Goal: Task Accomplishment & Management: Use online tool/utility

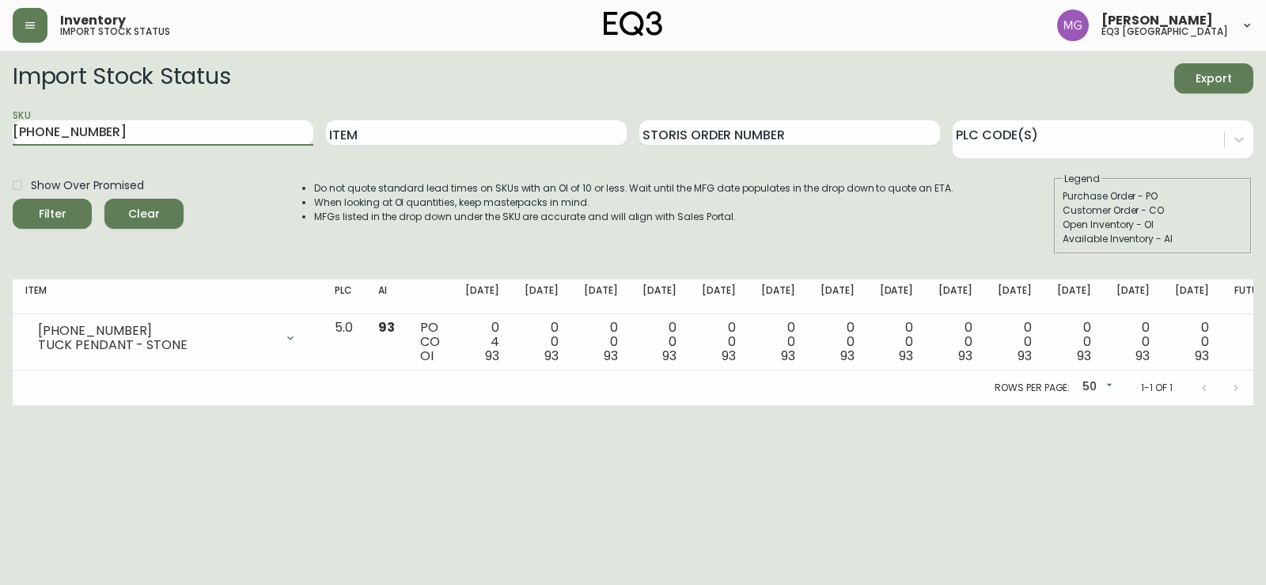
drag, startPoint x: 111, startPoint y: 124, endPoint x: 0, endPoint y: 159, distance: 116.1
click at [0, 159] on main "Import Stock Status Export SKU [PHONE_NUMBER] Item Storis Order Number PLC Code…" at bounding box center [633, 228] width 1266 height 355
paste input "[PHONE_NUMBER]"
type input "[PHONE_NUMBER]"
click at [13, 199] on button "Filter" at bounding box center [52, 214] width 79 height 30
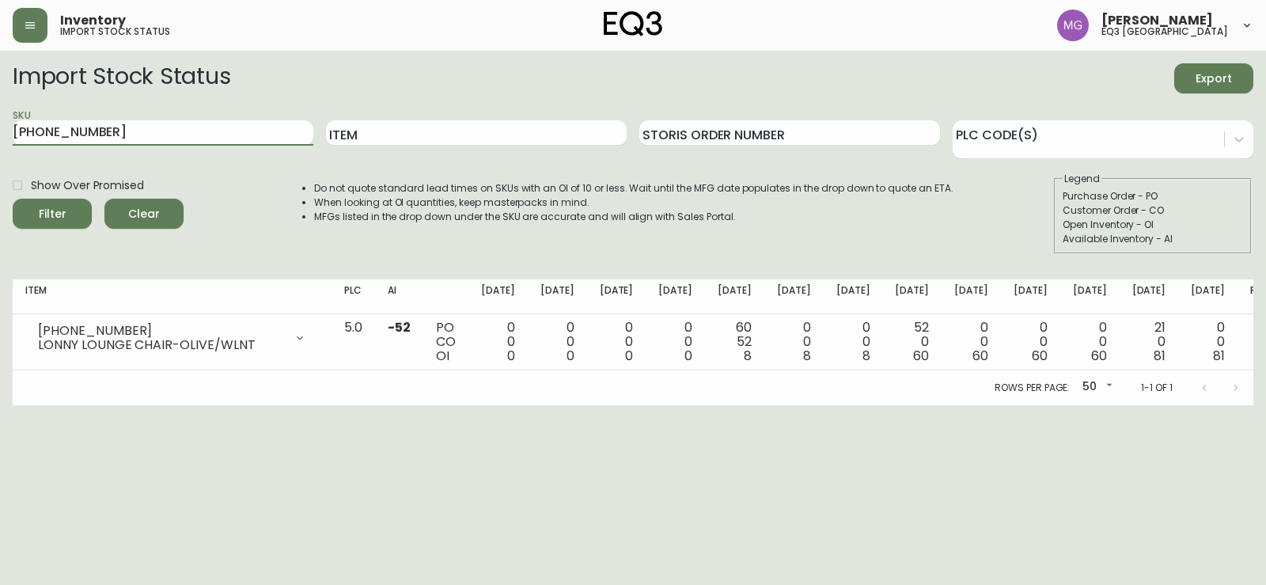
click at [845, 231] on div "Do not quote standard lead times on SKUs with an OI of 10 or less. Wait until t…" at bounding box center [618, 213] width 671 height 82
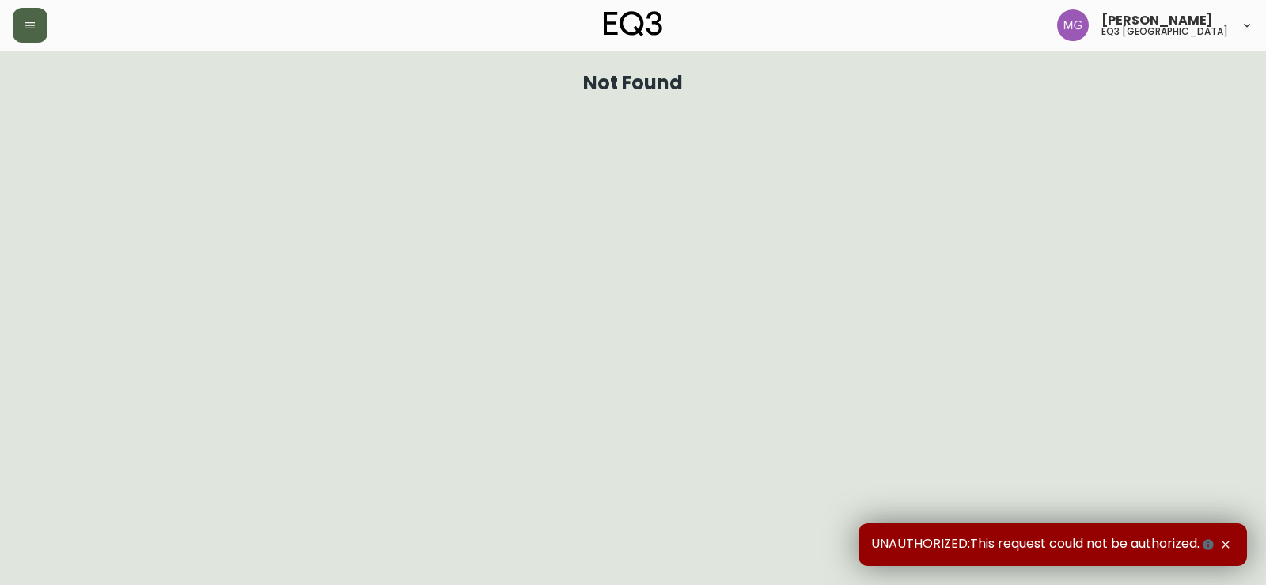
click at [31, 23] on icon "button" at bounding box center [29, 25] width 9 height 6
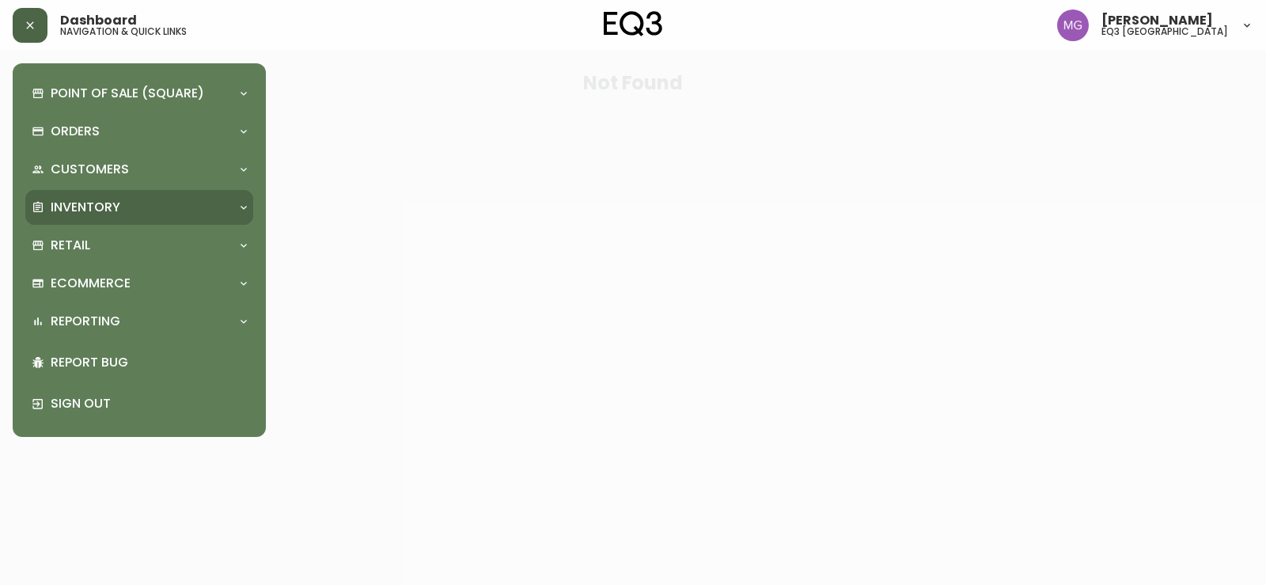
click at [120, 219] on div "Inventory" at bounding box center [139, 207] width 228 height 35
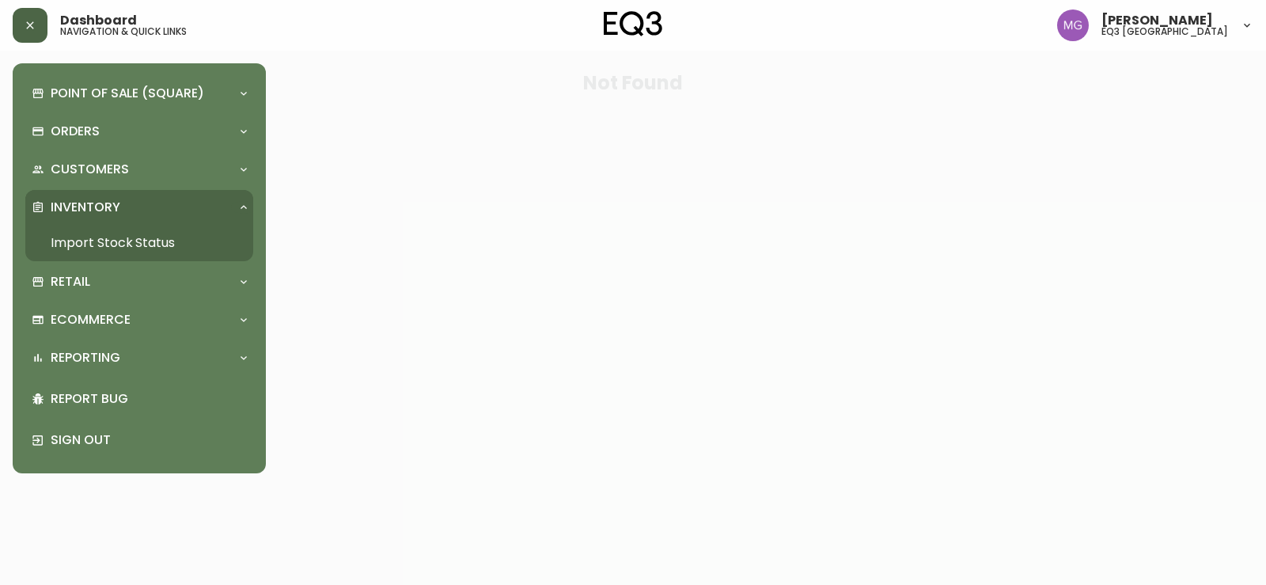
click at [97, 240] on link "Import Stock Status" at bounding box center [139, 243] width 228 height 36
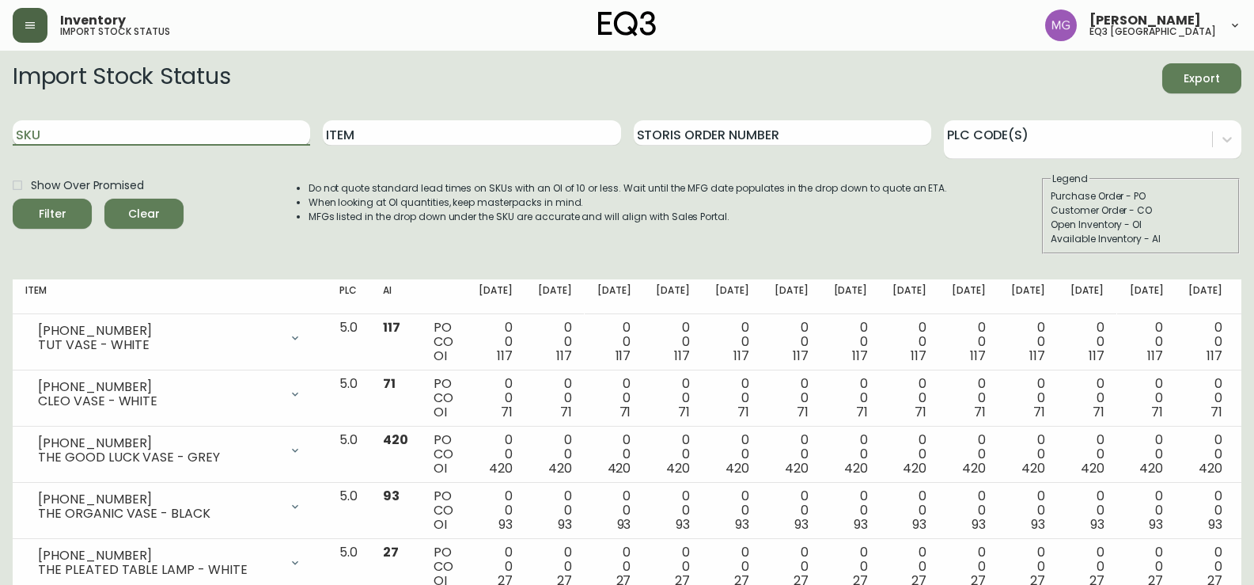
click at [162, 139] on input "SKU" at bounding box center [162, 132] width 298 height 25
